Goal: Information Seeking & Learning: Learn about a topic

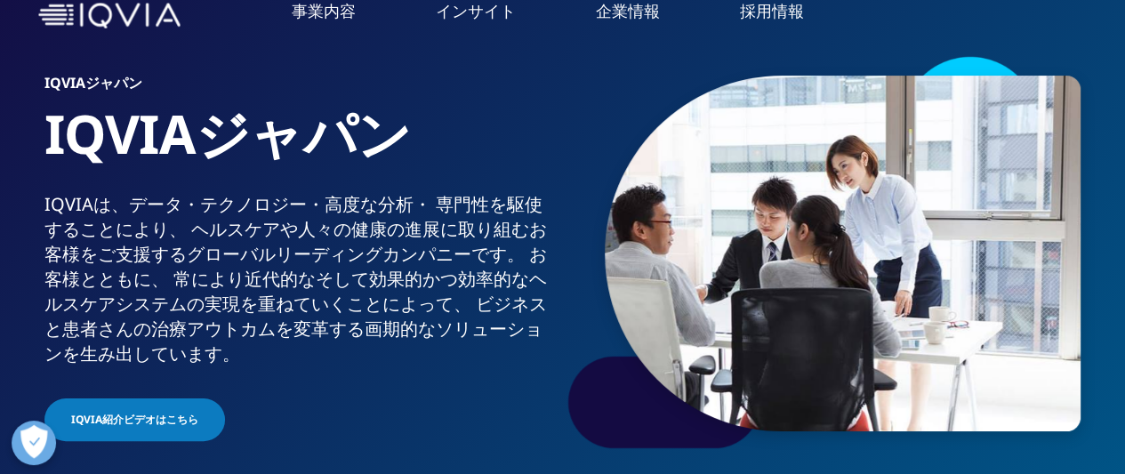
scroll to position [178, 0]
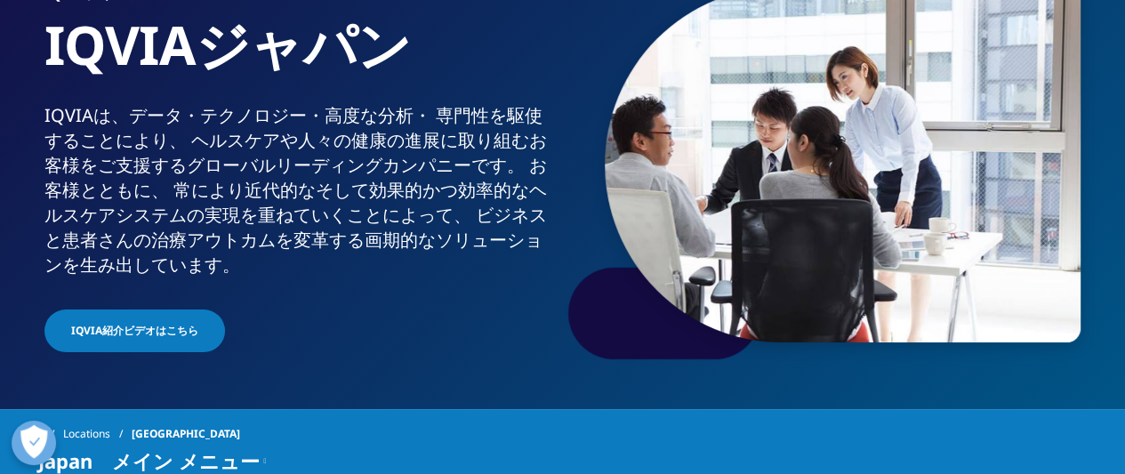
click at [173, 54] on link "医薬品・医療機器 臨床開発" at bounding box center [126, 61] width 164 height 19
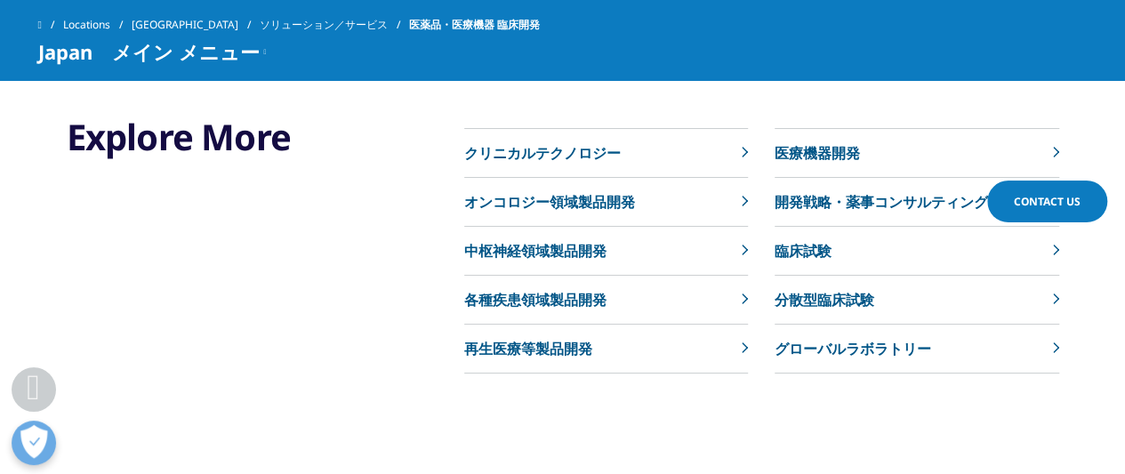
scroll to position [7383, 0]
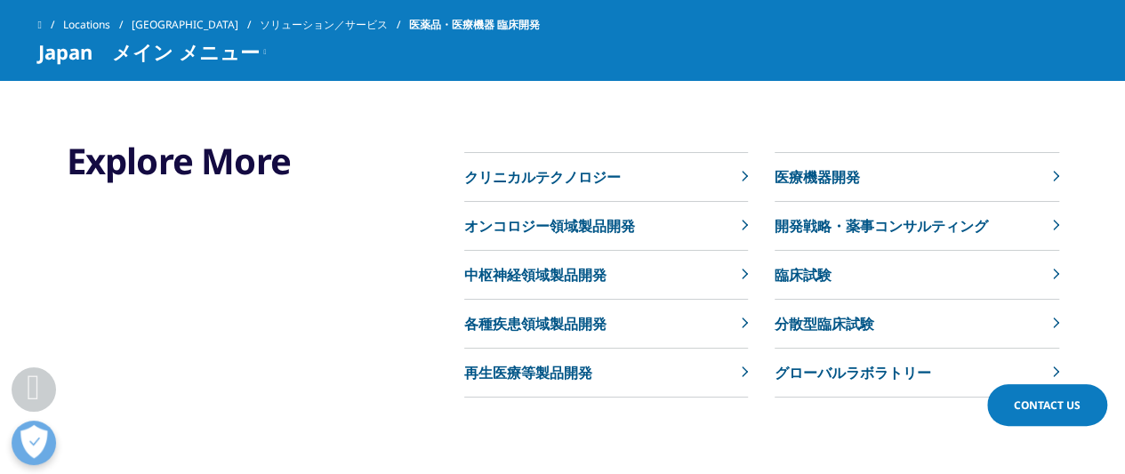
click at [873, 258] on link "臨床試験" at bounding box center [917, 275] width 284 height 49
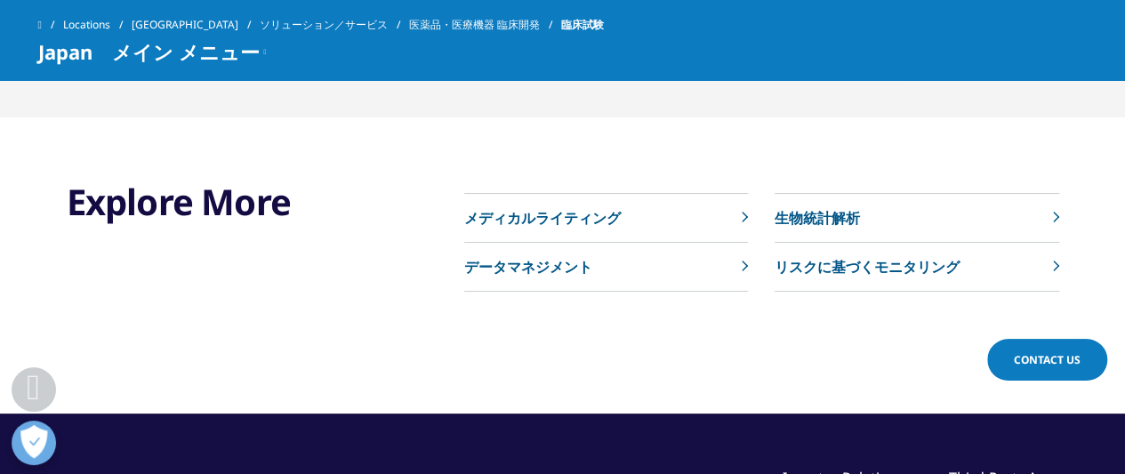
scroll to position [2669, 0]
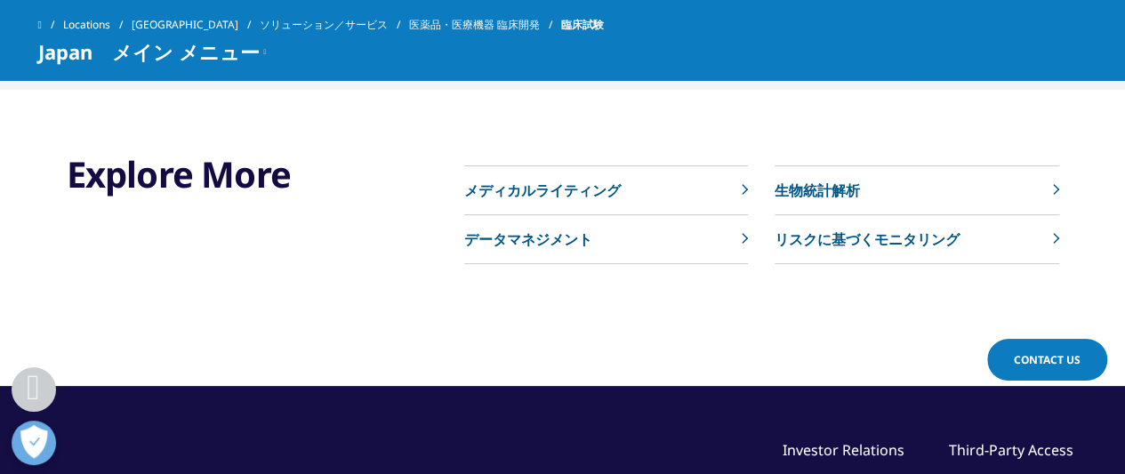
click at [702, 262] on link "データマネジメント" at bounding box center [606, 239] width 284 height 49
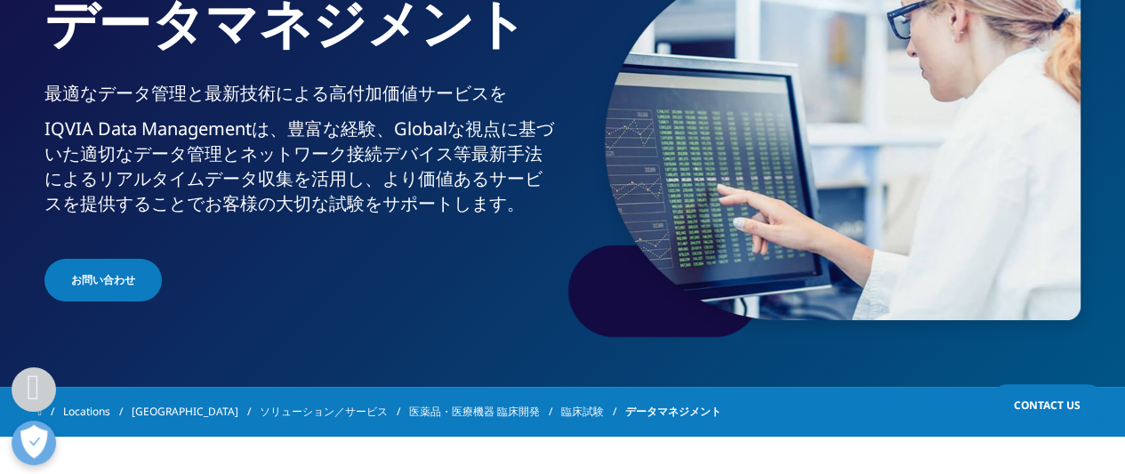
scroll to position [73, 0]
